Goal: Task Accomplishment & Management: Complete application form

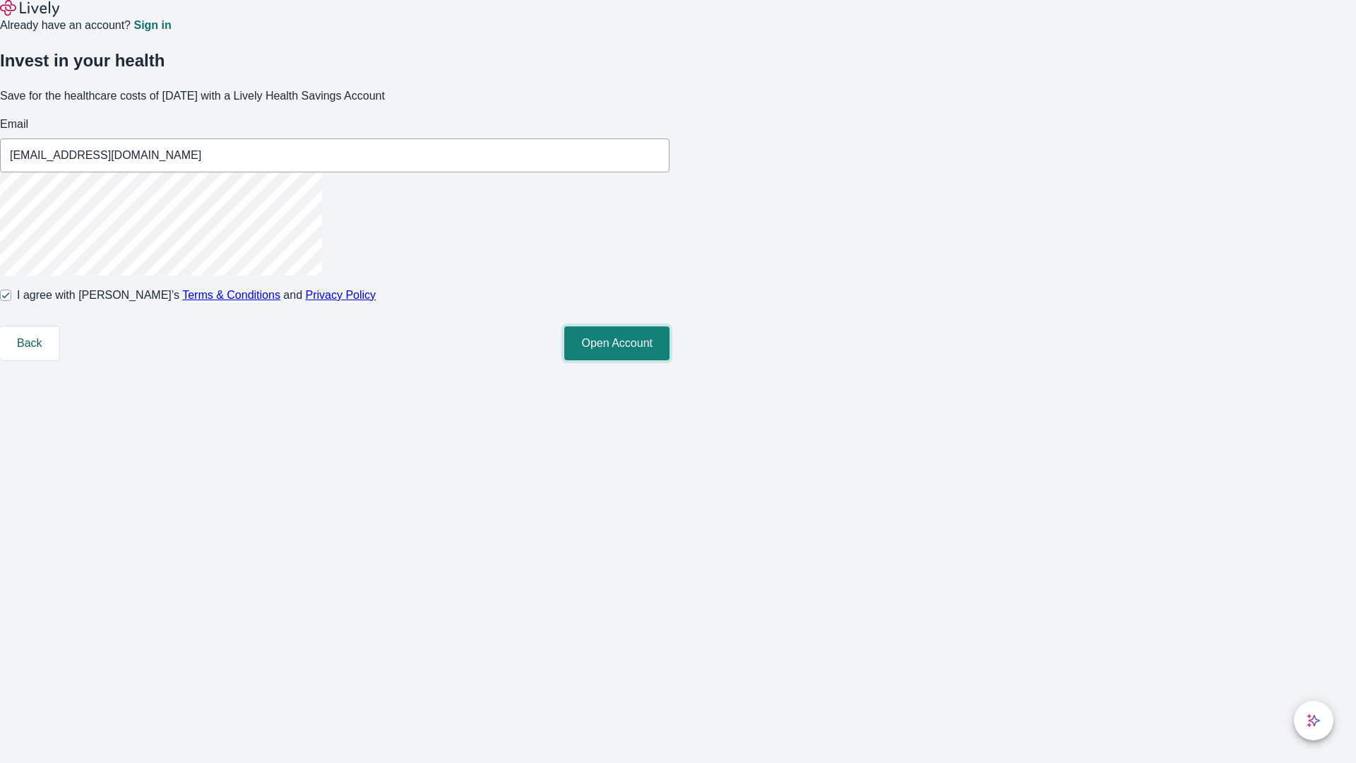
click at [670, 360] on button "Open Account" at bounding box center [616, 343] width 105 height 34
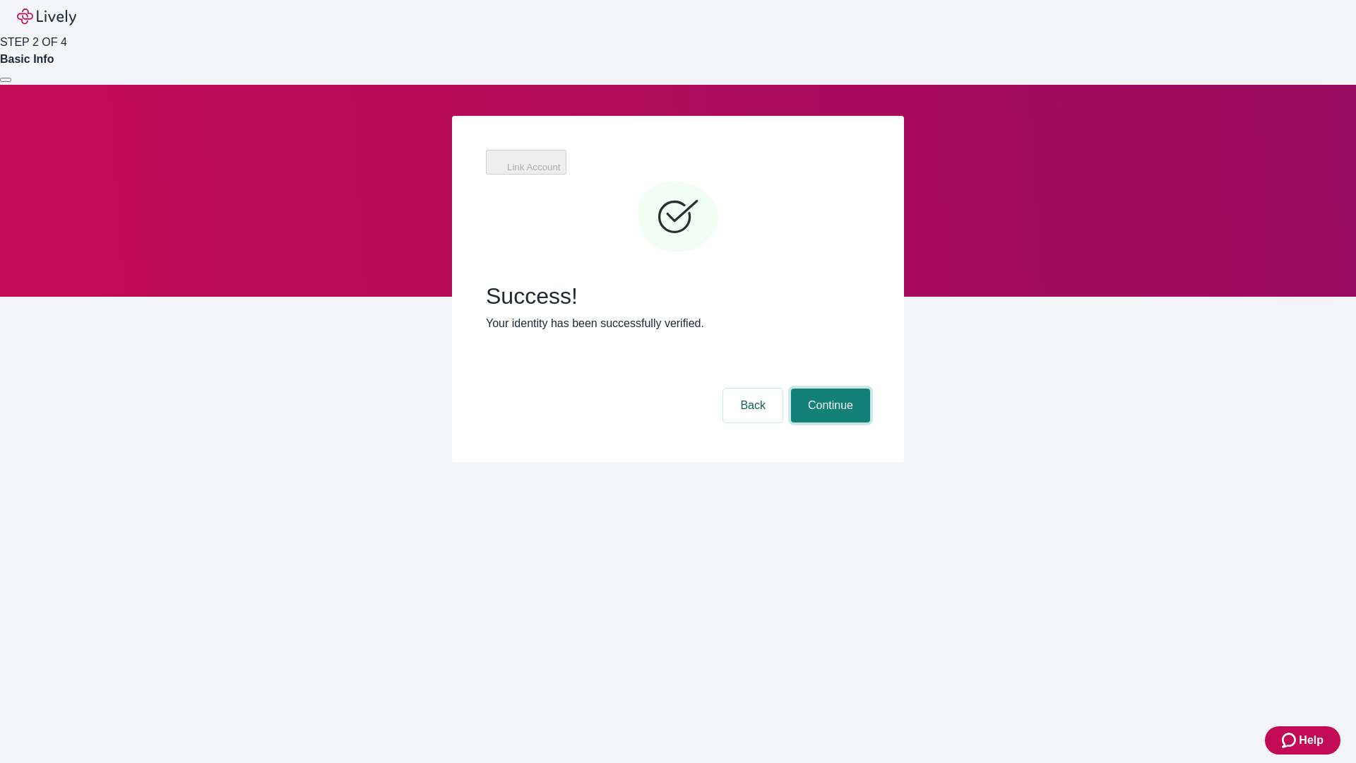
click at [870, 388] on button "Continue" at bounding box center [830, 405] width 79 height 34
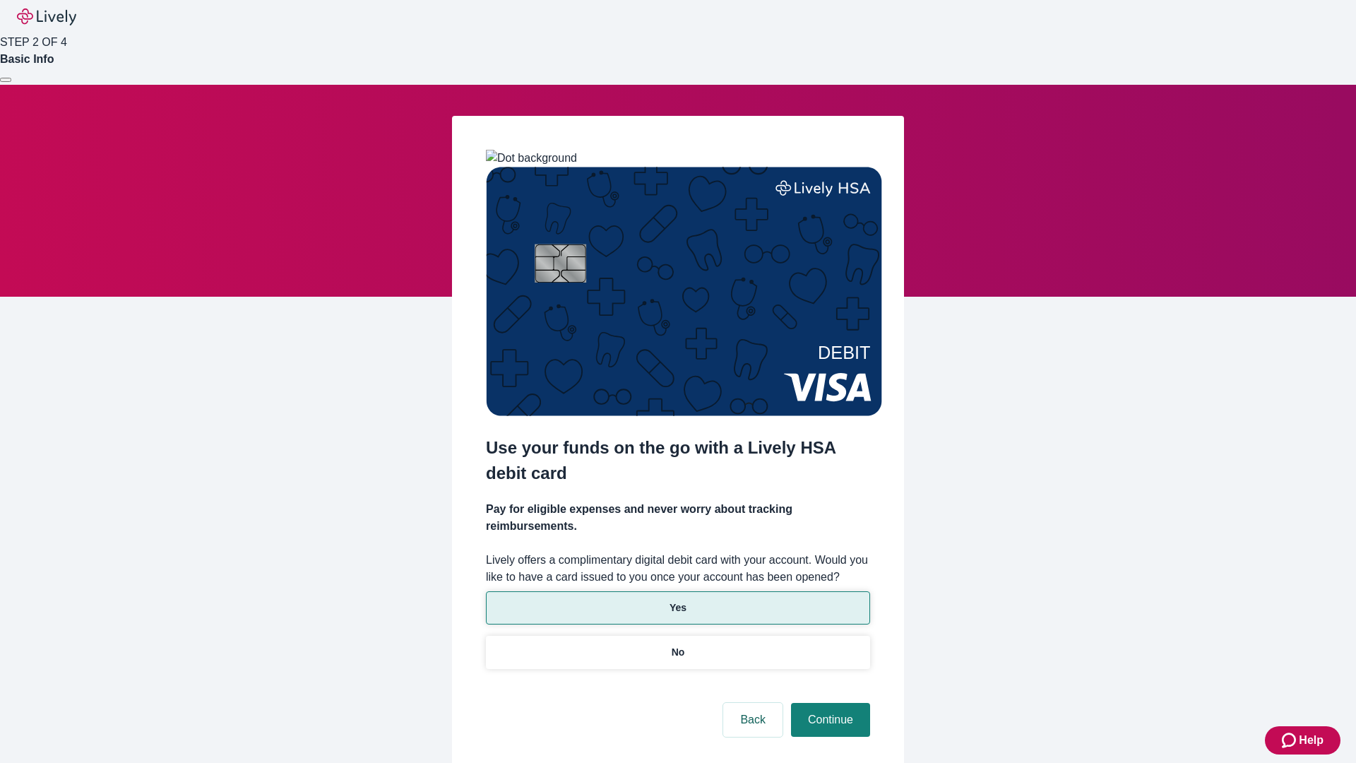
click at [677, 600] on p "Yes" at bounding box center [678, 607] width 17 height 15
click at [828, 703] on button "Continue" at bounding box center [830, 720] width 79 height 34
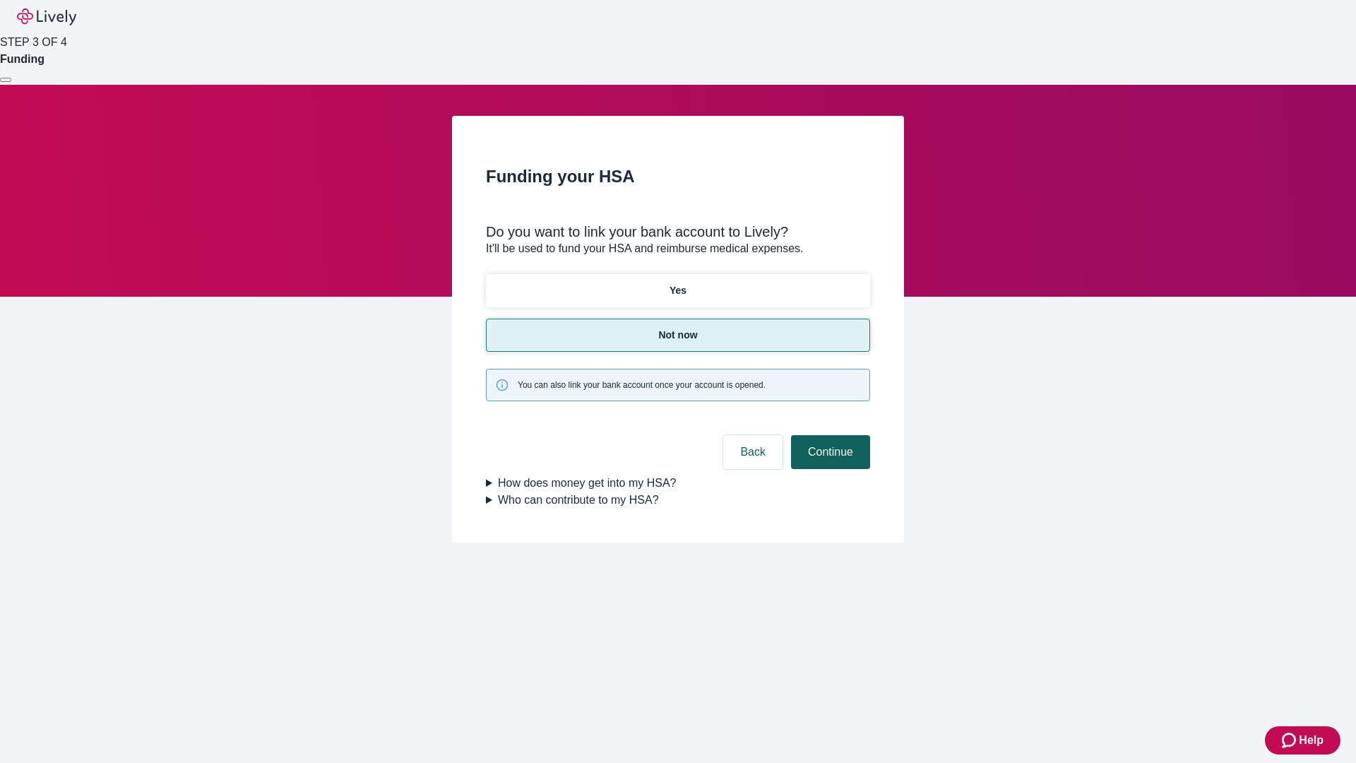
click at [828, 435] on button "Continue" at bounding box center [830, 452] width 79 height 34
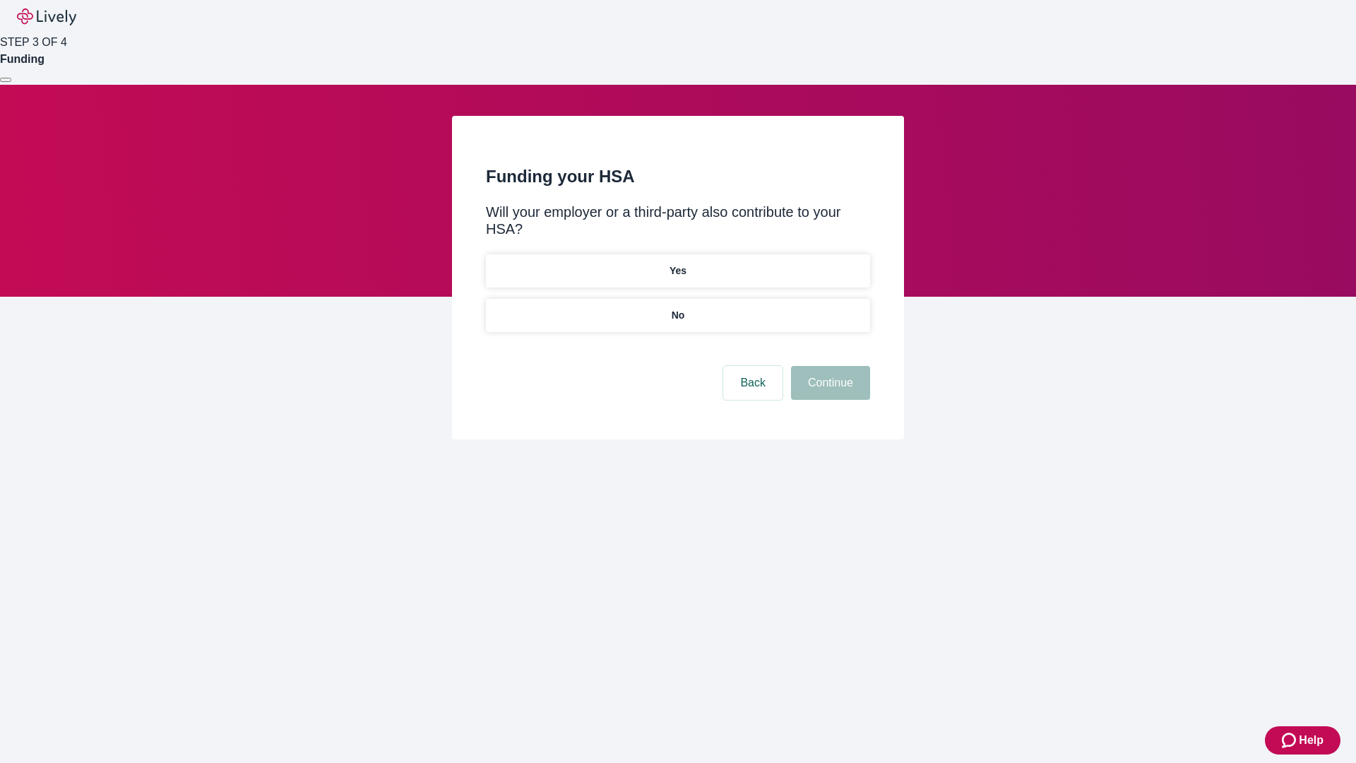
click at [677, 308] on p "No" at bounding box center [678, 315] width 13 height 15
click at [828, 366] on button "Continue" at bounding box center [830, 383] width 79 height 34
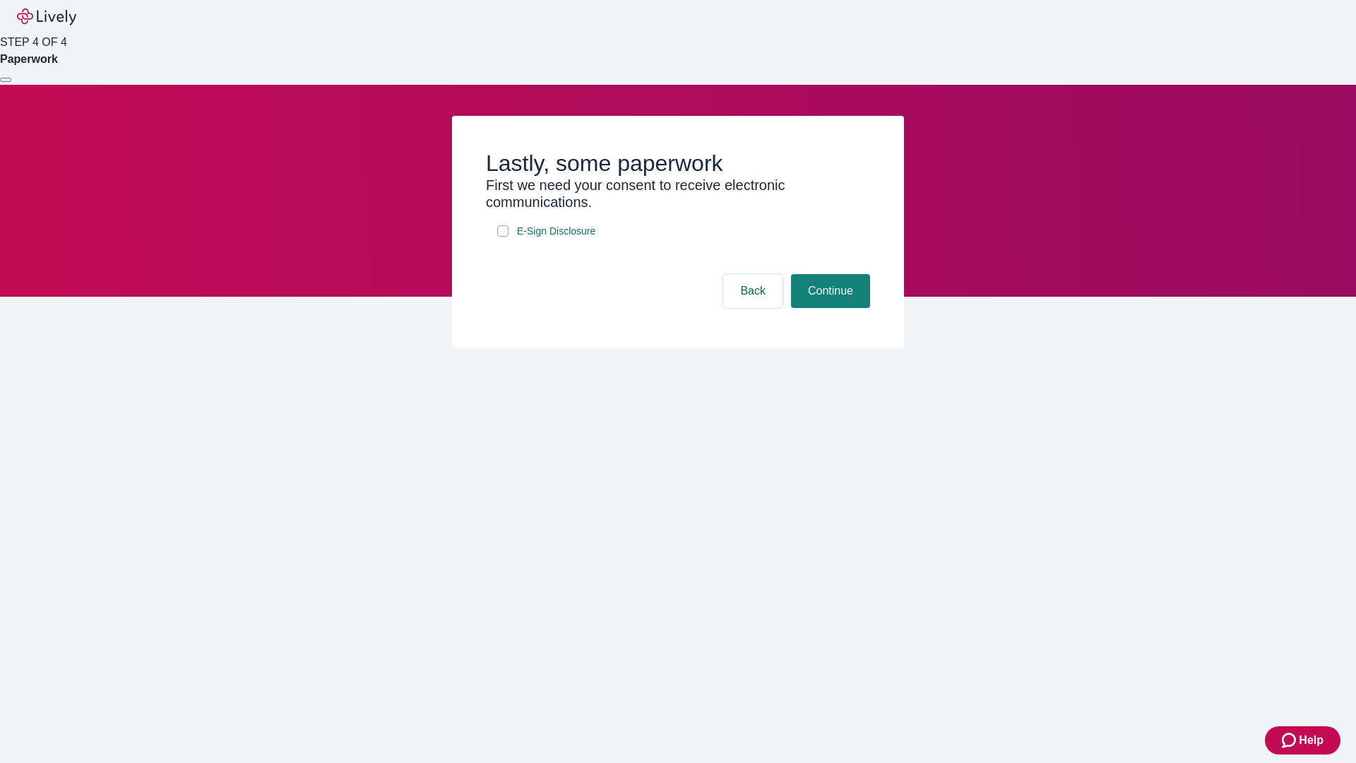
click at [503, 237] on input "E-Sign Disclosure" at bounding box center [502, 230] width 11 height 11
checkbox input "true"
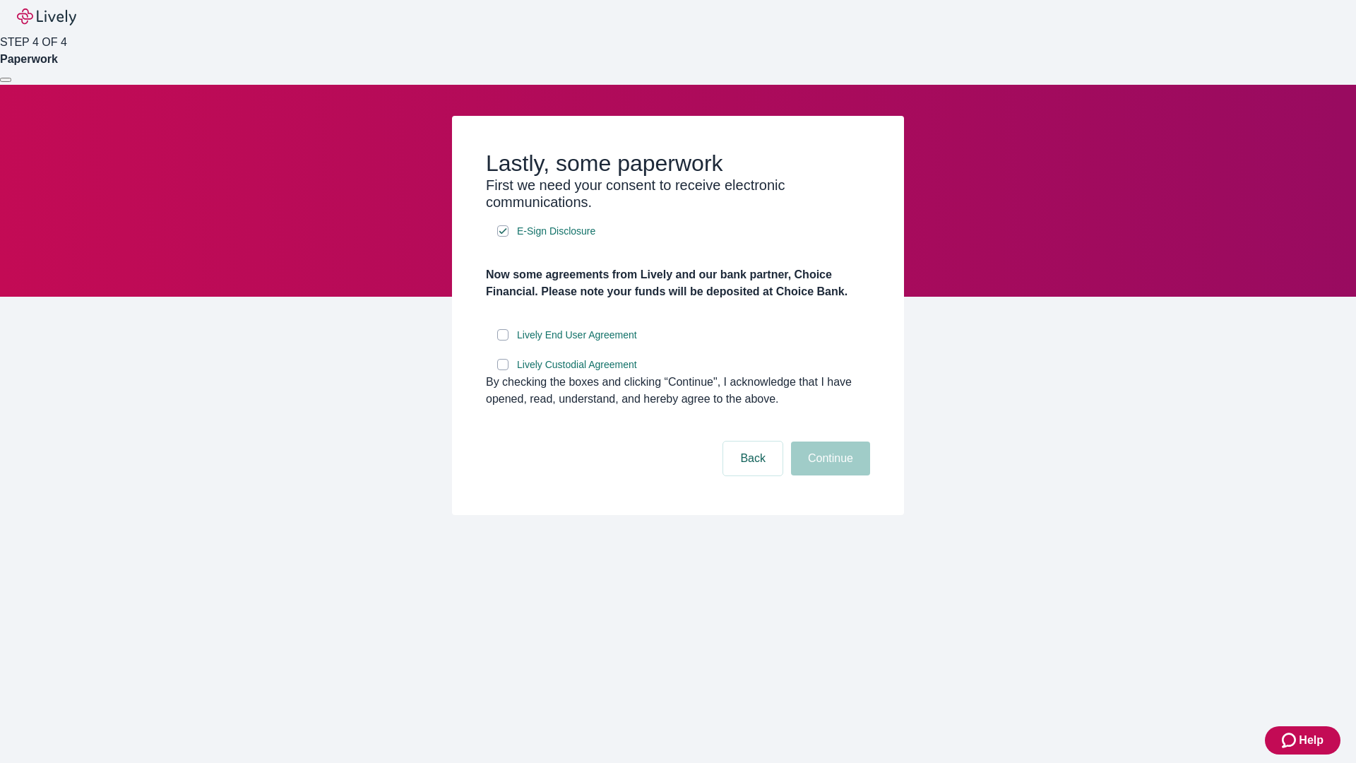
click at [503, 340] on input "Lively End User Agreement" at bounding box center [502, 334] width 11 height 11
checkbox input "true"
click at [503, 370] on input "Lively Custodial Agreement" at bounding box center [502, 364] width 11 height 11
checkbox input "true"
click at [828, 475] on button "Continue" at bounding box center [830, 458] width 79 height 34
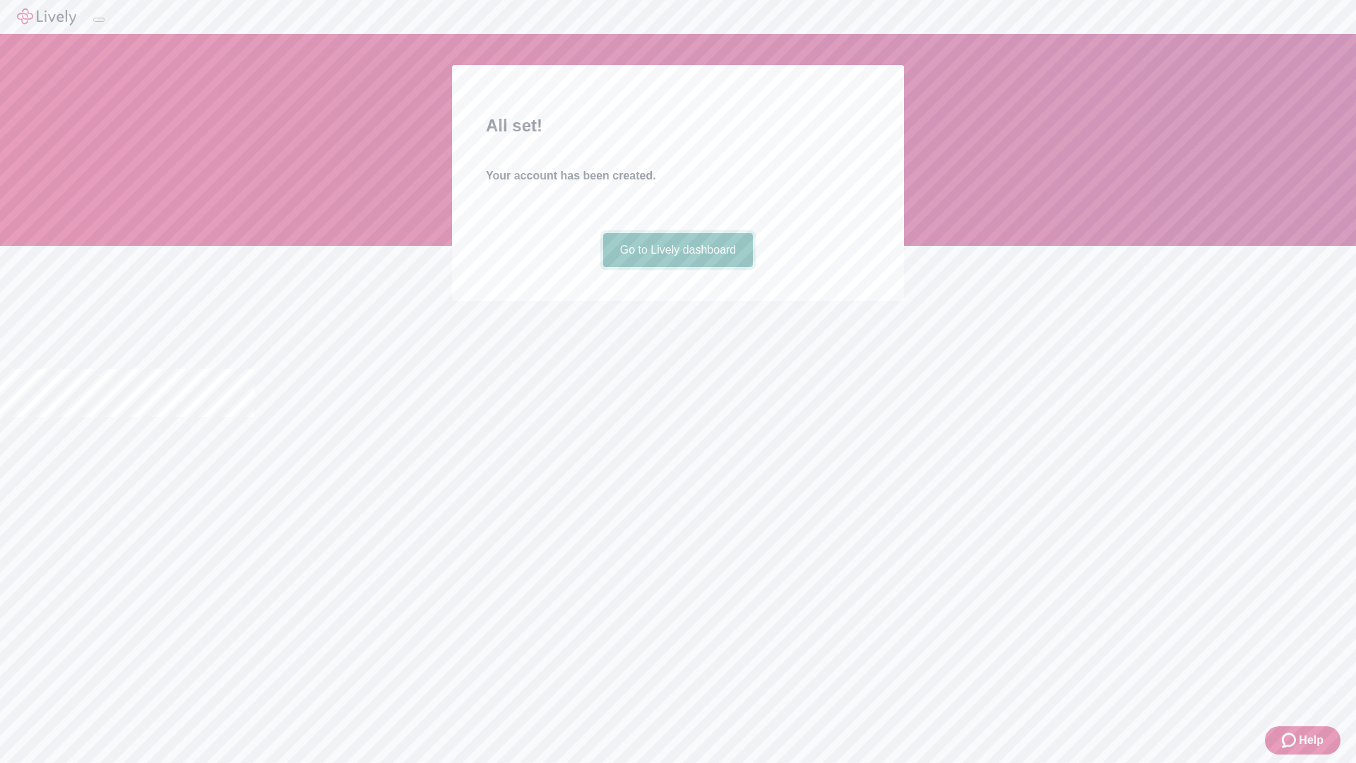
click at [677, 267] on link "Go to Lively dashboard" at bounding box center [678, 250] width 150 height 34
